Goal: Find specific page/section: Find specific page/section

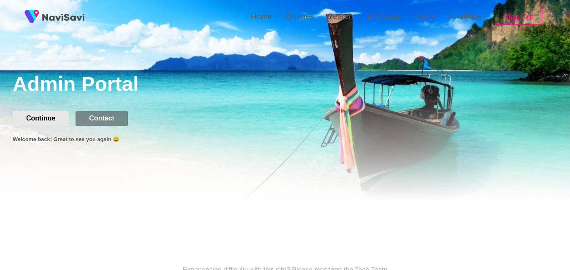
click at [58, 119] on button "Continue" at bounding box center [41, 118] width 56 height 14
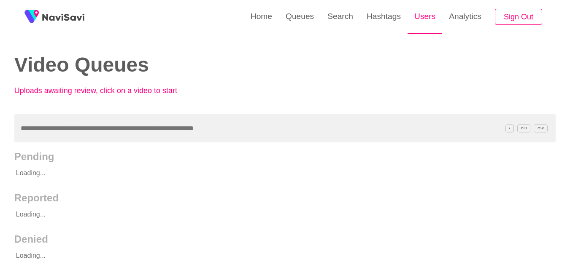
click at [427, 12] on link "Users" at bounding box center [424, 16] width 35 height 33
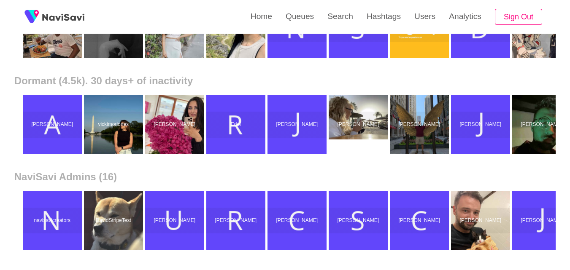
scroll to position [364, 0]
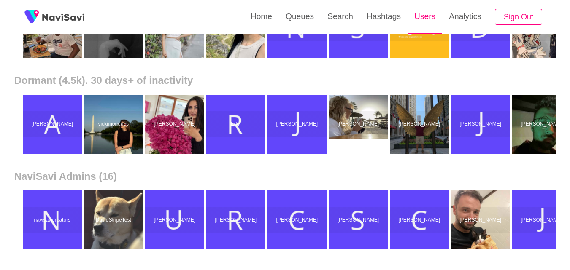
click at [431, 6] on link "Users" at bounding box center [424, 16] width 35 height 33
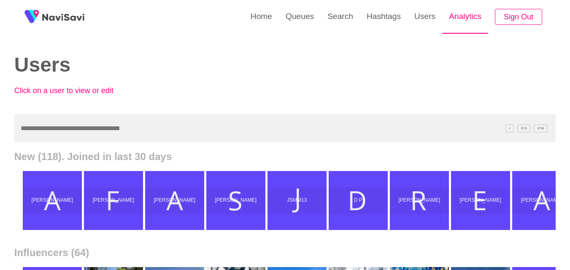
click at [456, 15] on link "Analytics" at bounding box center [465, 16] width 46 height 33
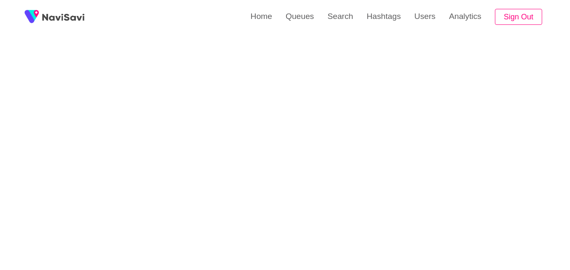
scroll to position [807, 0]
